Goal: Information Seeking & Learning: Learn about a topic

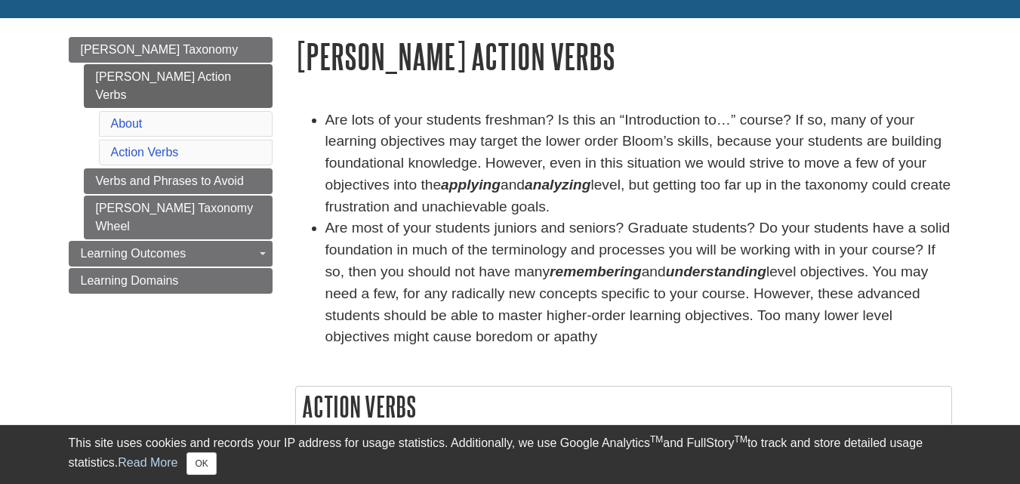
scroll to position [226, 0]
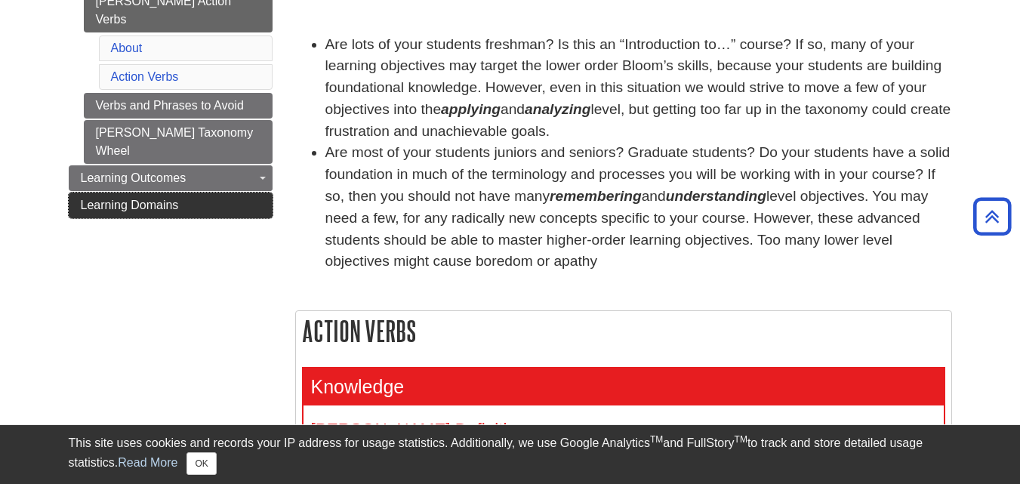
click at [168, 199] on span "Learning Domains" at bounding box center [130, 205] width 98 height 13
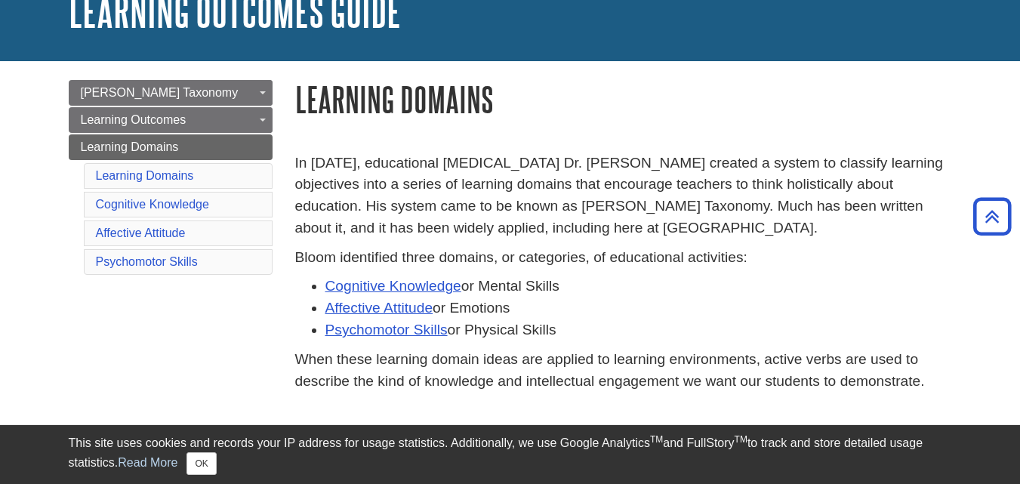
scroll to position [32, 0]
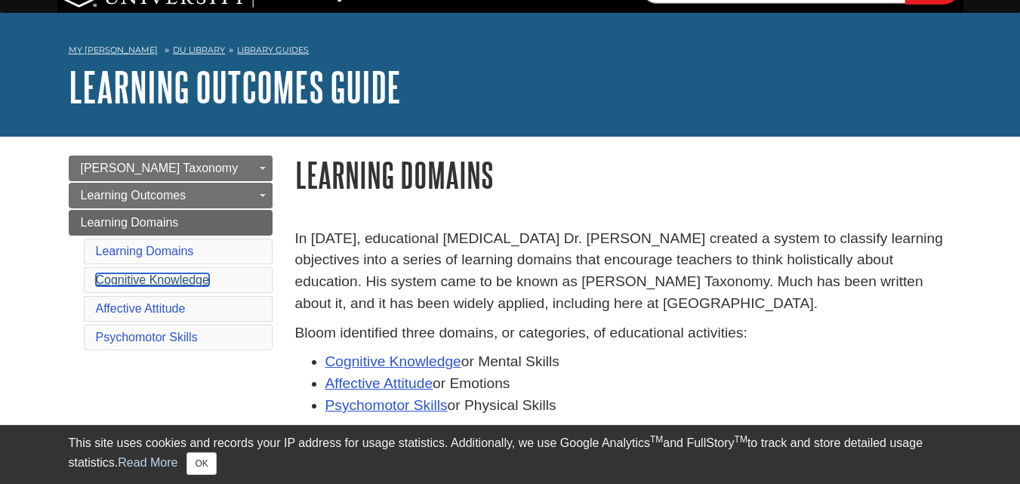
click at [149, 280] on link "Cognitive Knowledge" at bounding box center [152, 279] width 113 height 13
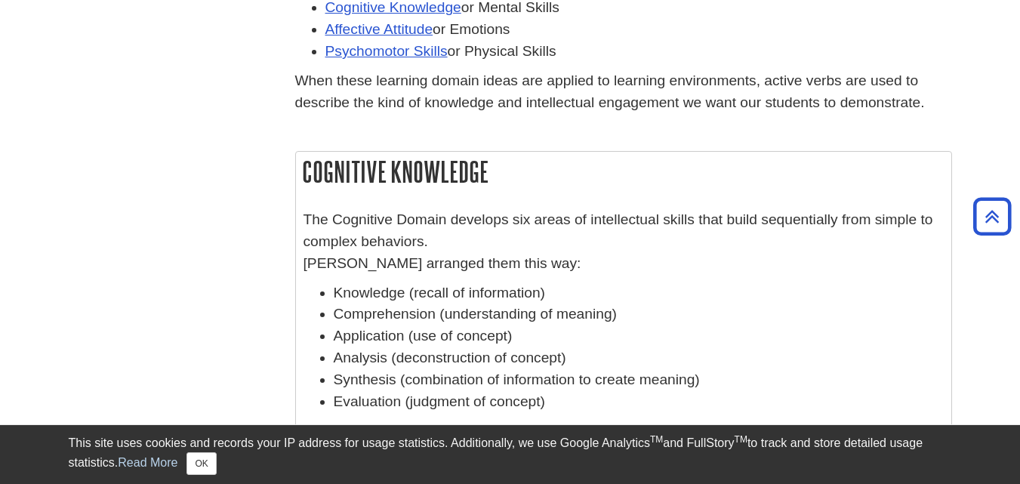
scroll to position [160, 0]
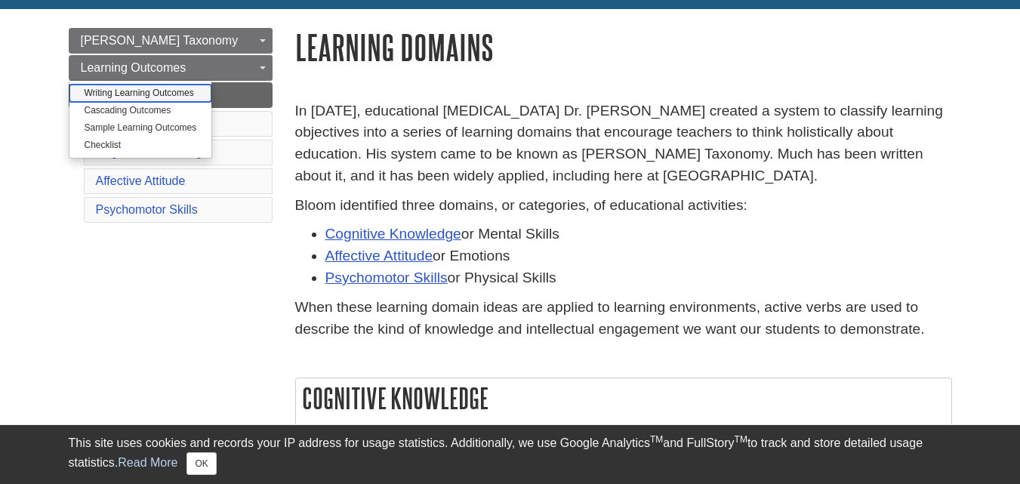
click at [166, 97] on link "Writing Learning Outcomes" at bounding box center [140, 93] width 143 height 17
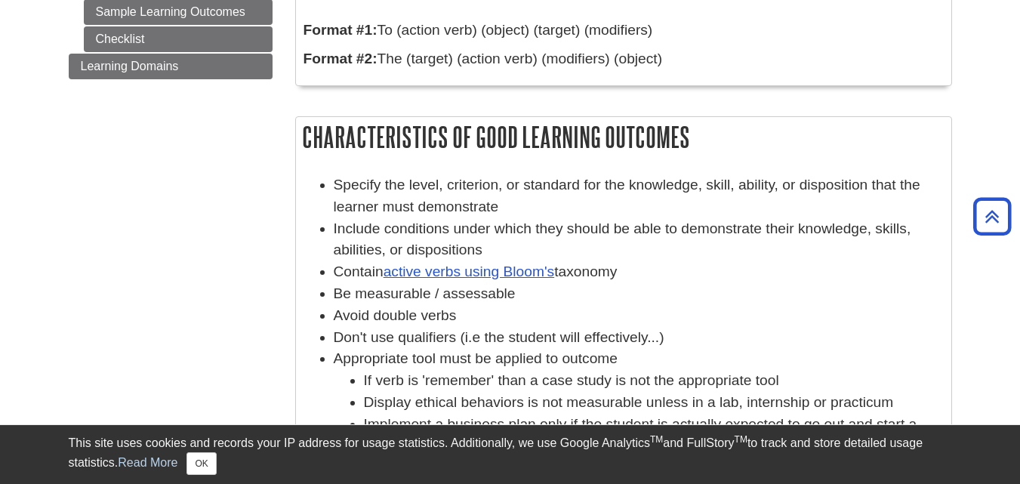
scroll to position [15, 0]
